Goal: Information Seeking & Learning: Learn about a topic

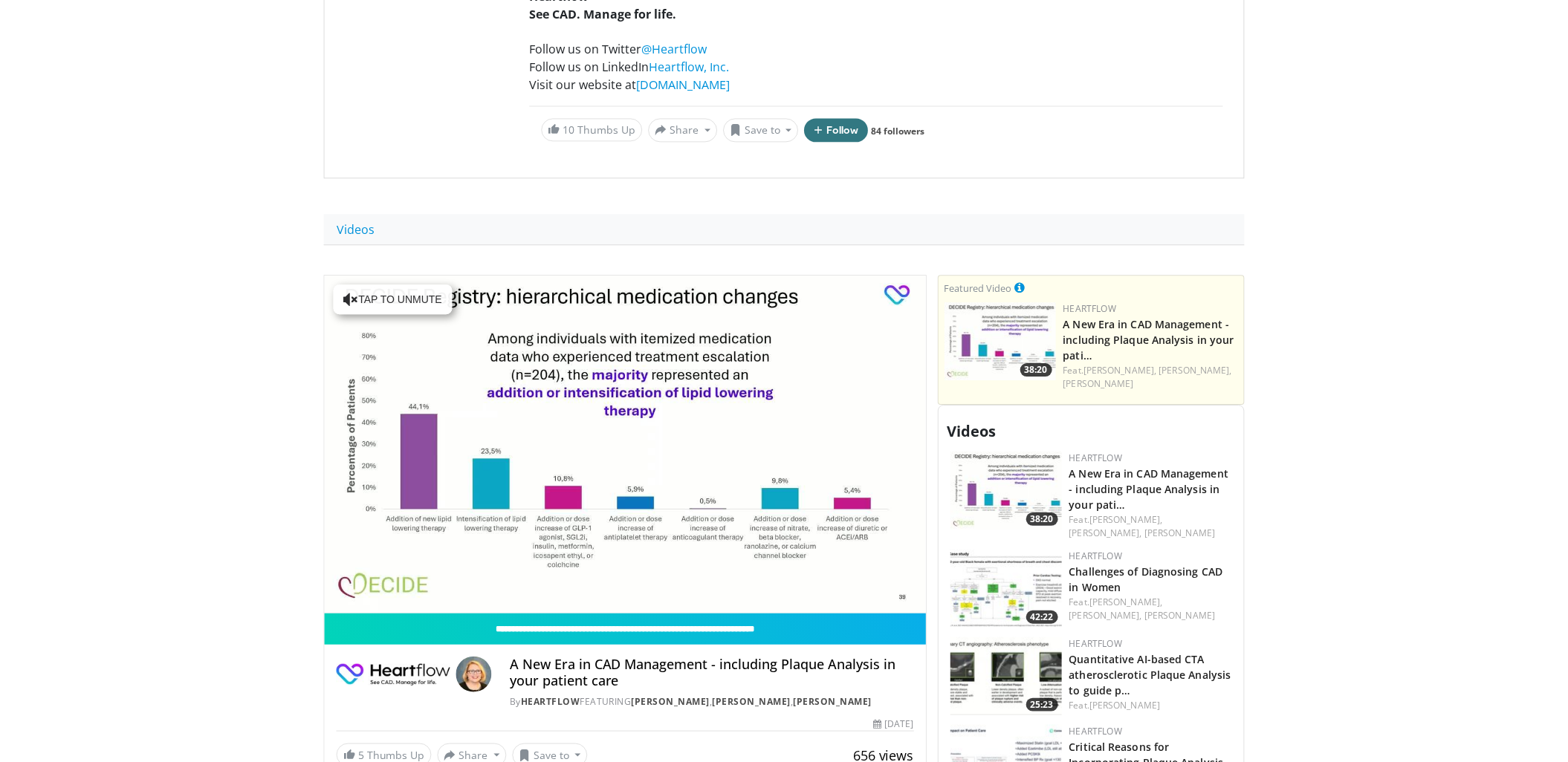
scroll to position [376, 0]
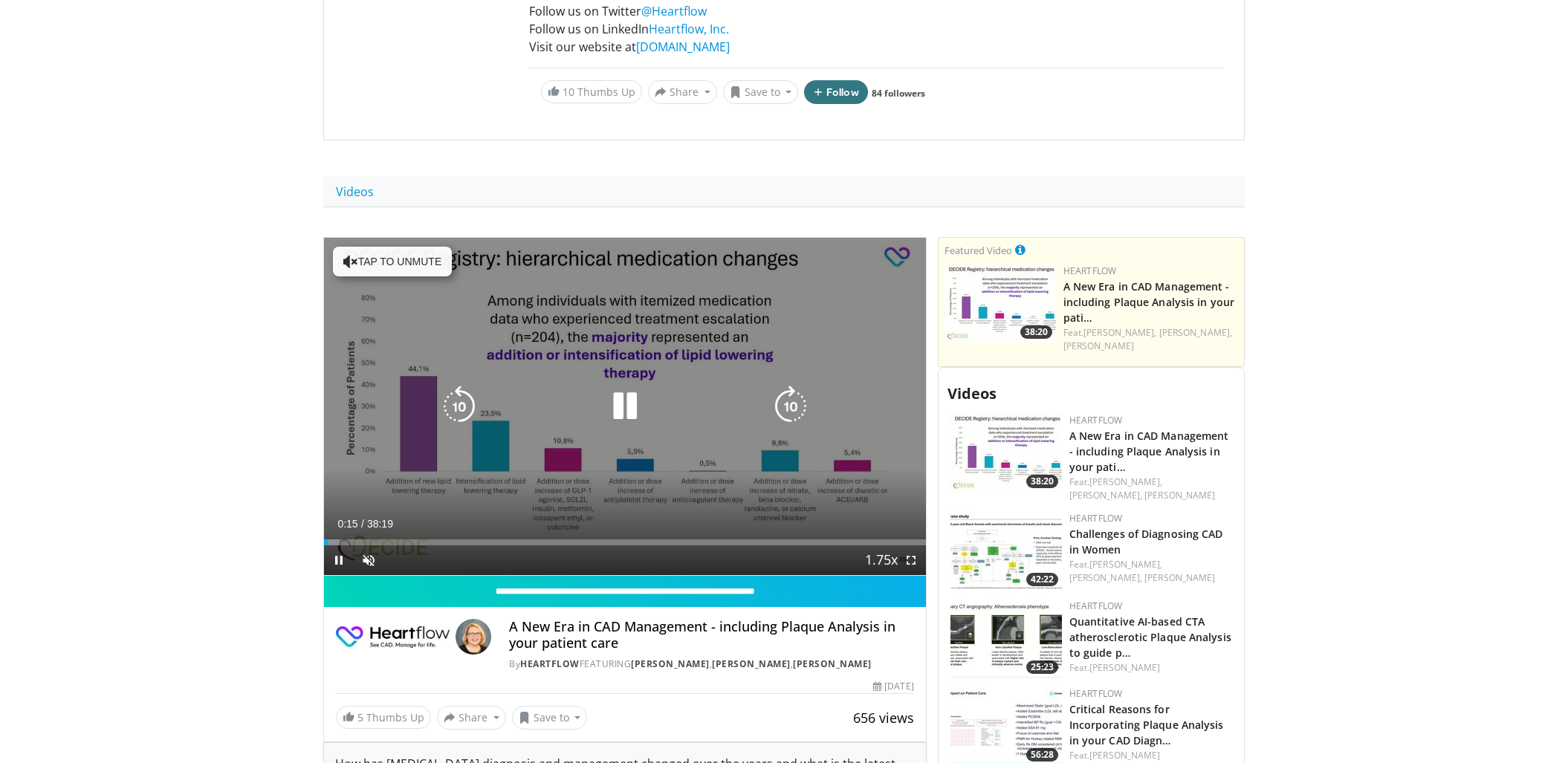
click at [414, 259] on button "Tap to unmute" at bounding box center [392, 261] width 119 height 30
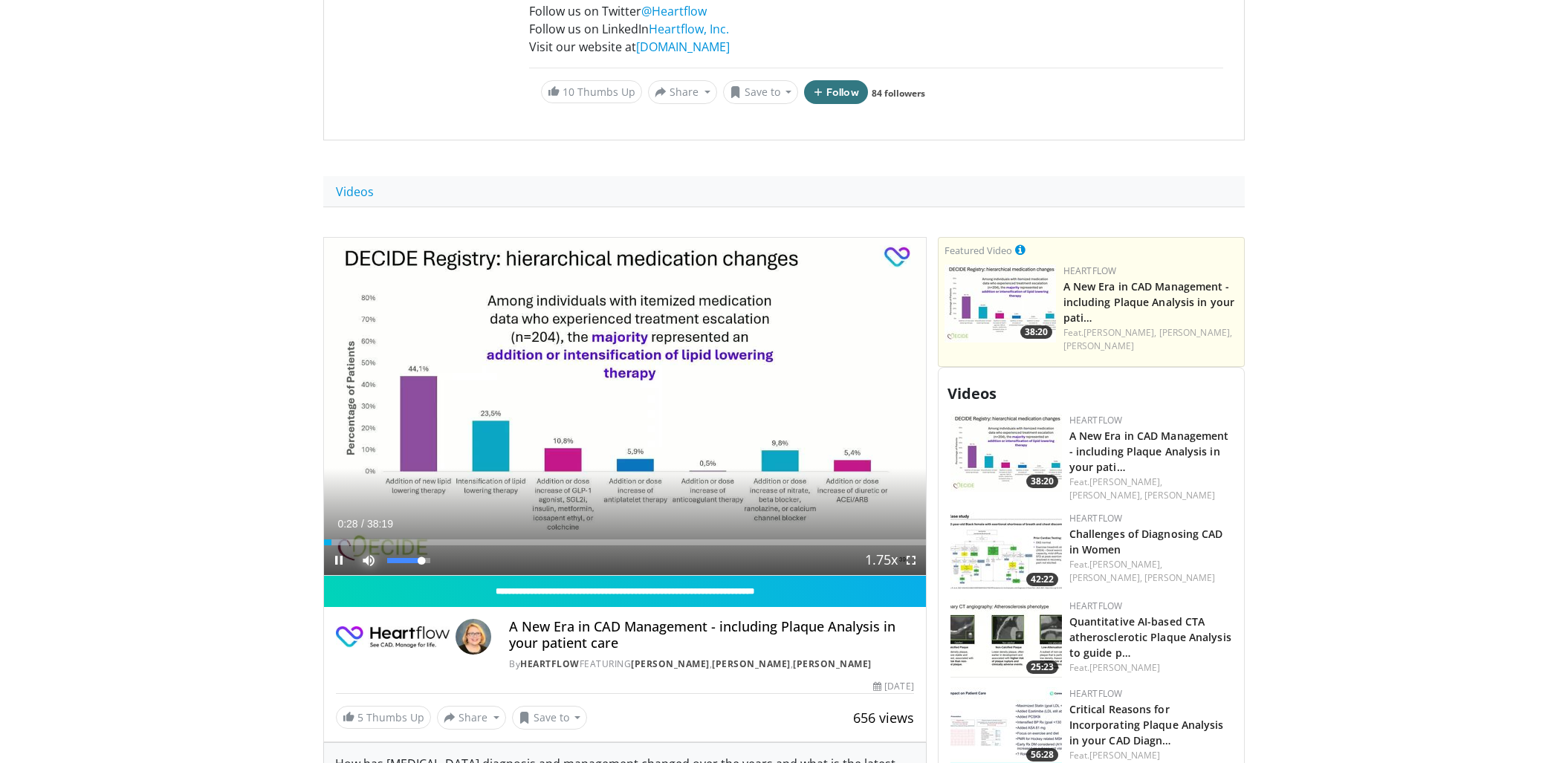
click at [369, 553] on span "Video Player" at bounding box center [368, 560] width 30 height 30
click at [371, 561] on span "Video Player" at bounding box center [368, 560] width 30 height 30
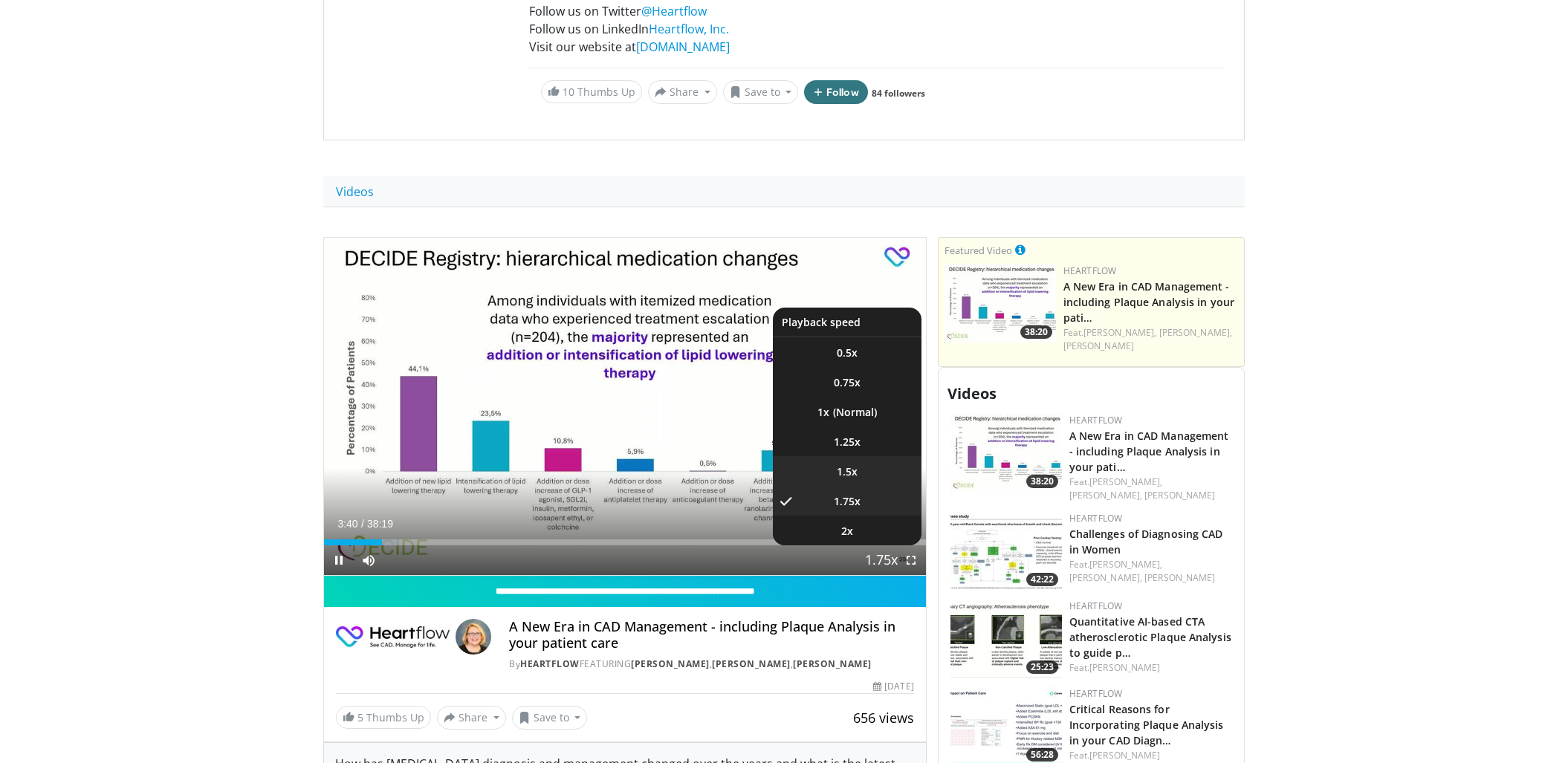
click at [839, 473] on span "1.5x" at bounding box center [846, 471] width 20 height 15
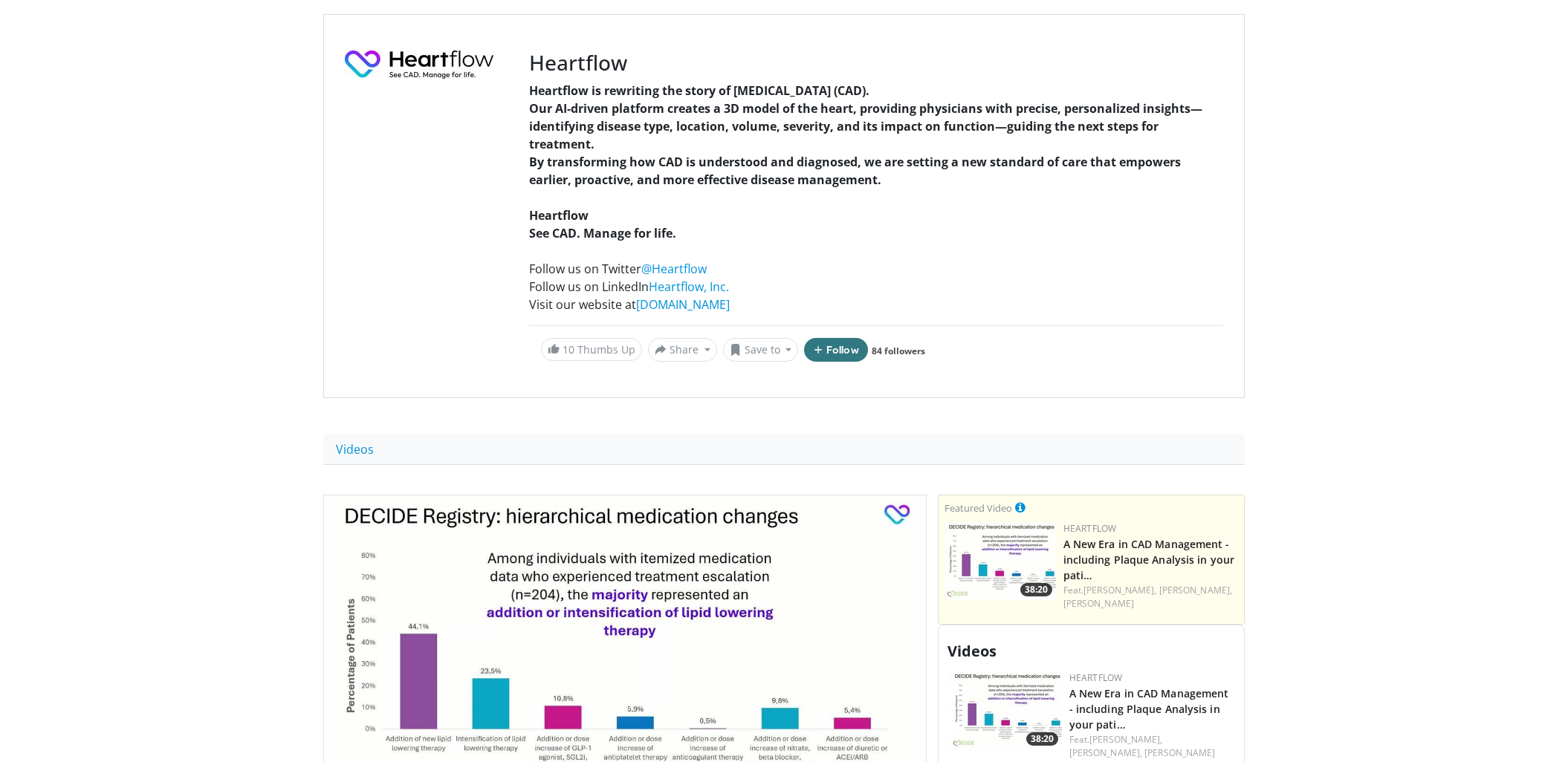
scroll to position [0, 0]
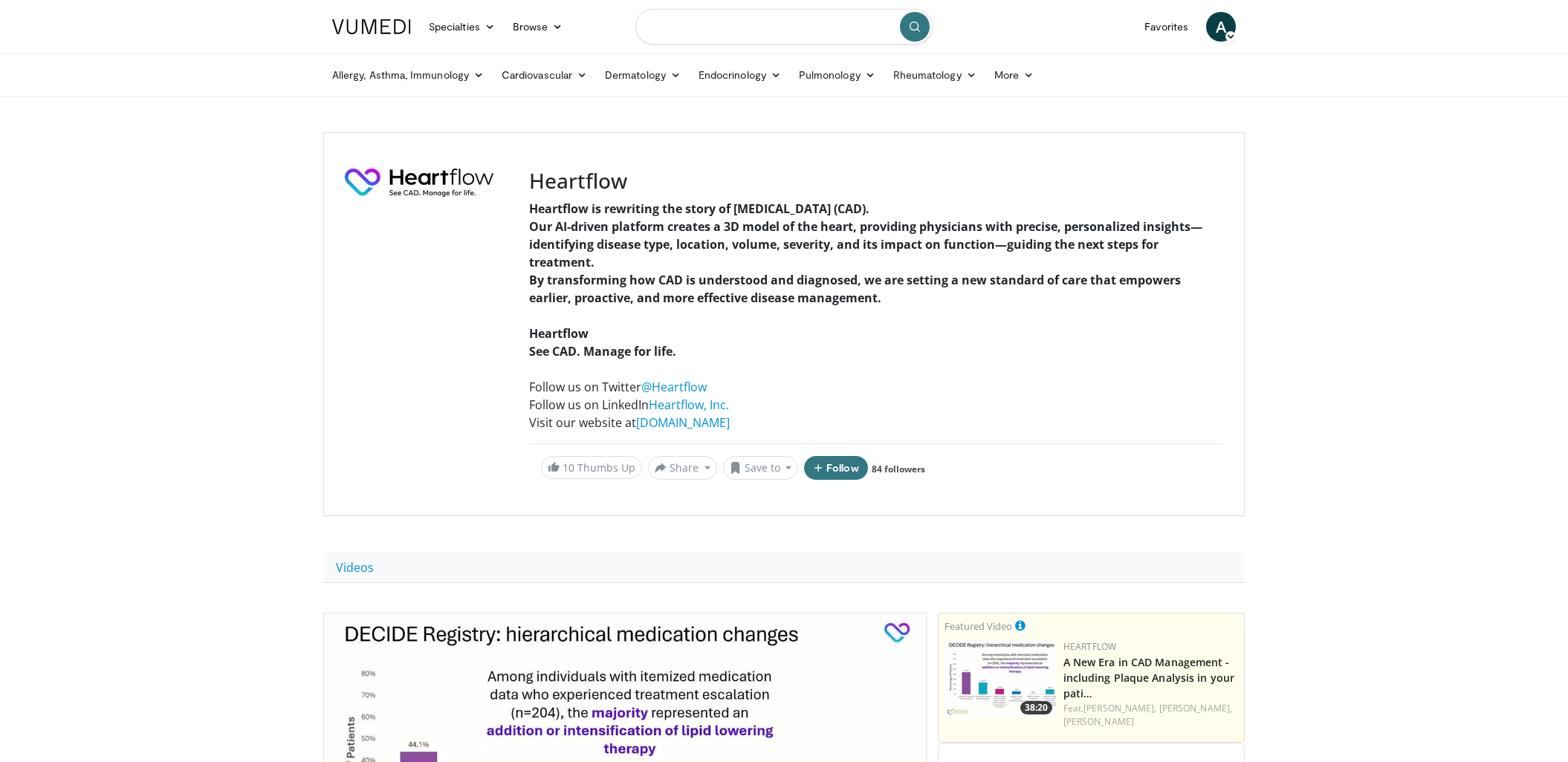
click at [691, 36] on input "Search topics, interventions" at bounding box center [784, 26] width 297 height 36
type input "**********"
